Goal: Check status: Check status

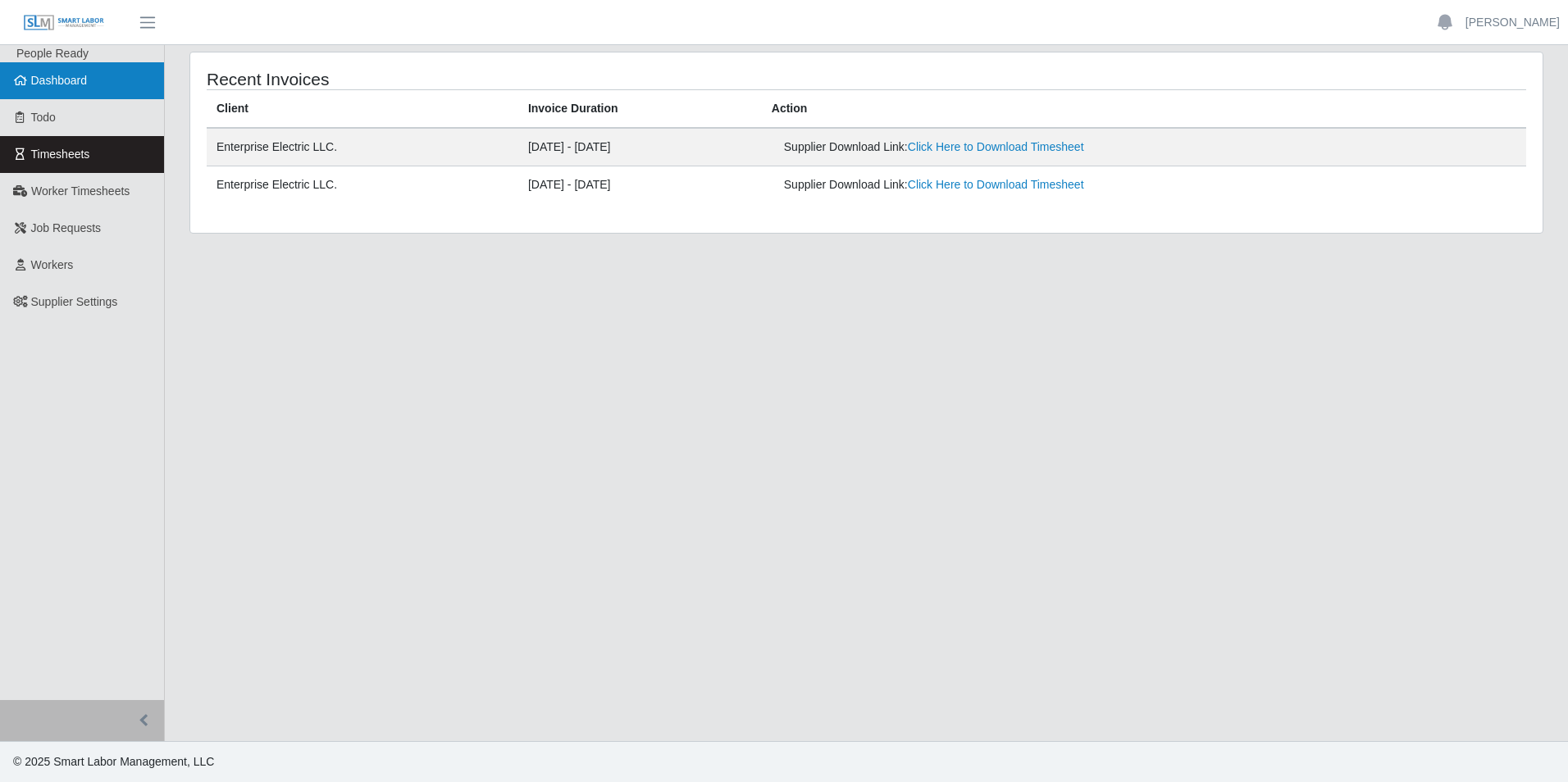
click at [57, 85] on span "Dashboard" at bounding box center [60, 80] width 57 height 13
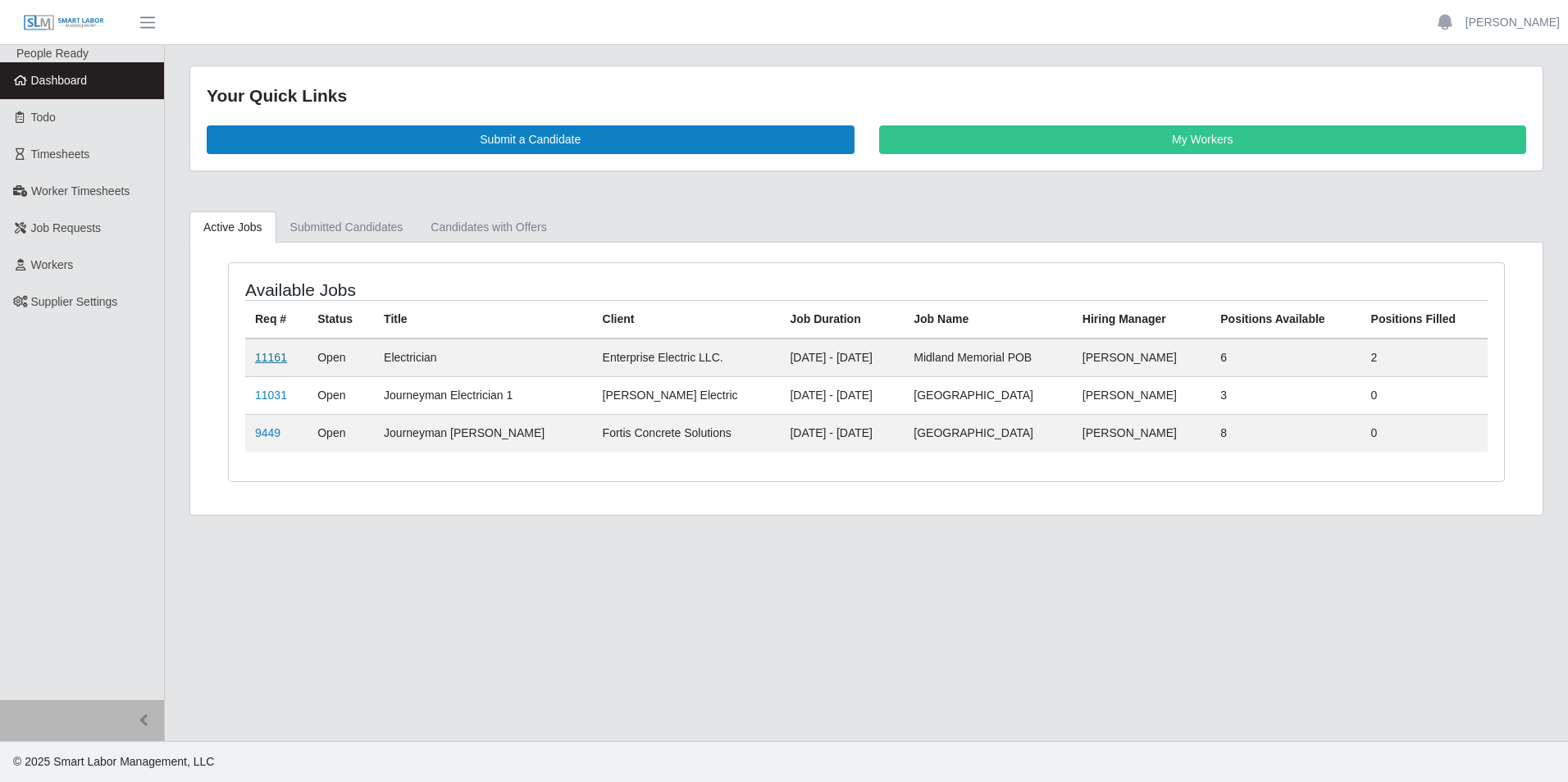
click at [266, 355] on link "11161" at bounding box center [271, 358] width 32 height 13
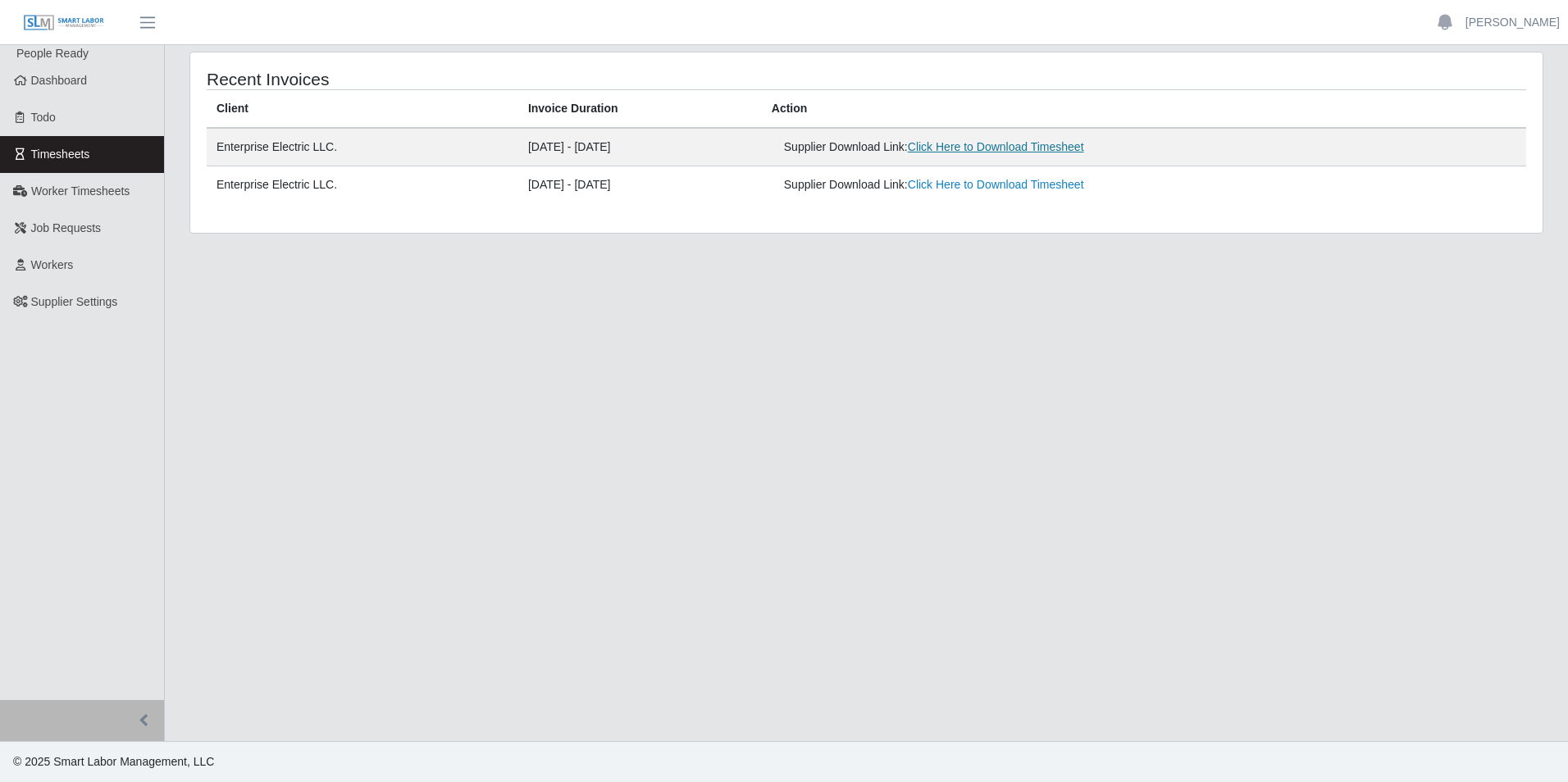
click at [1043, 148] on link "Click Here to Download Timesheet" at bounding box center [996, 147] width 176 height 13
